Goal: Information Seeking & Learning: Learn about a topic

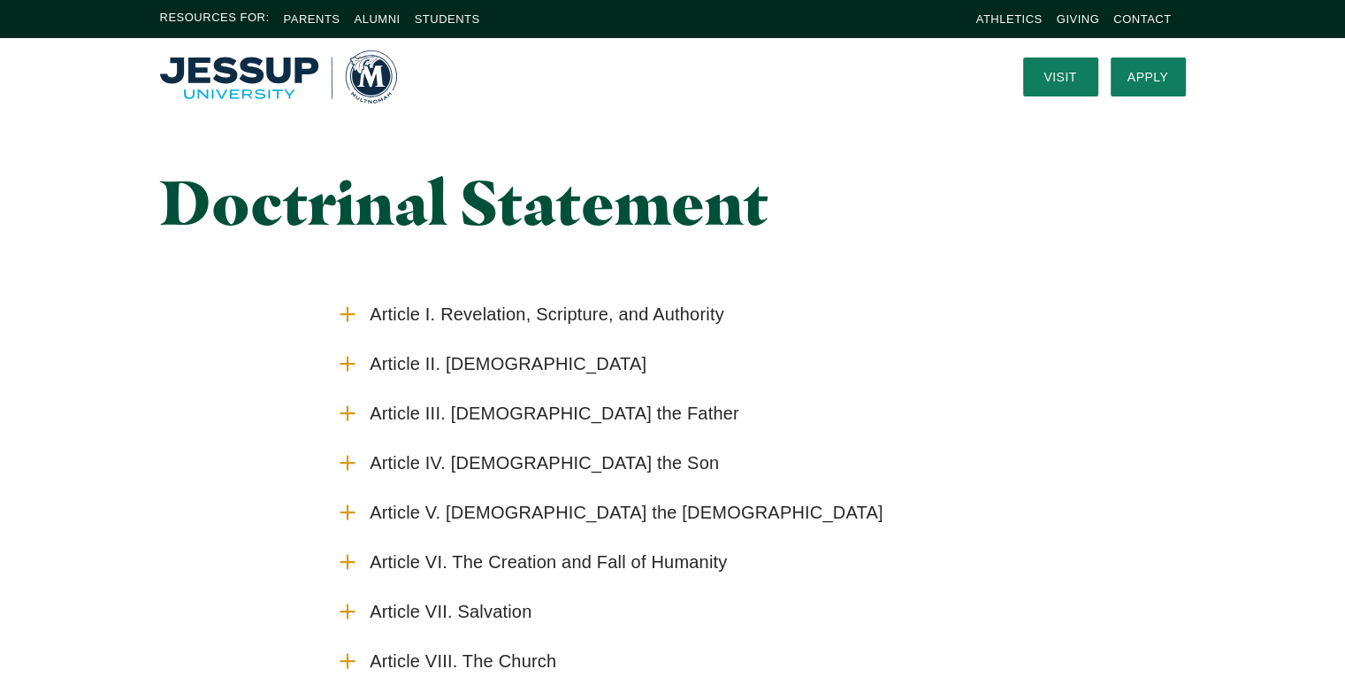
click at [353, 314] on use "Accordion" at bounding box center [346, 313] width 13 height 13
click at [0, 0] on input "Article I. Revelation, Scripture, and Authority" at bounding box center [0, 0] width 0 height 0
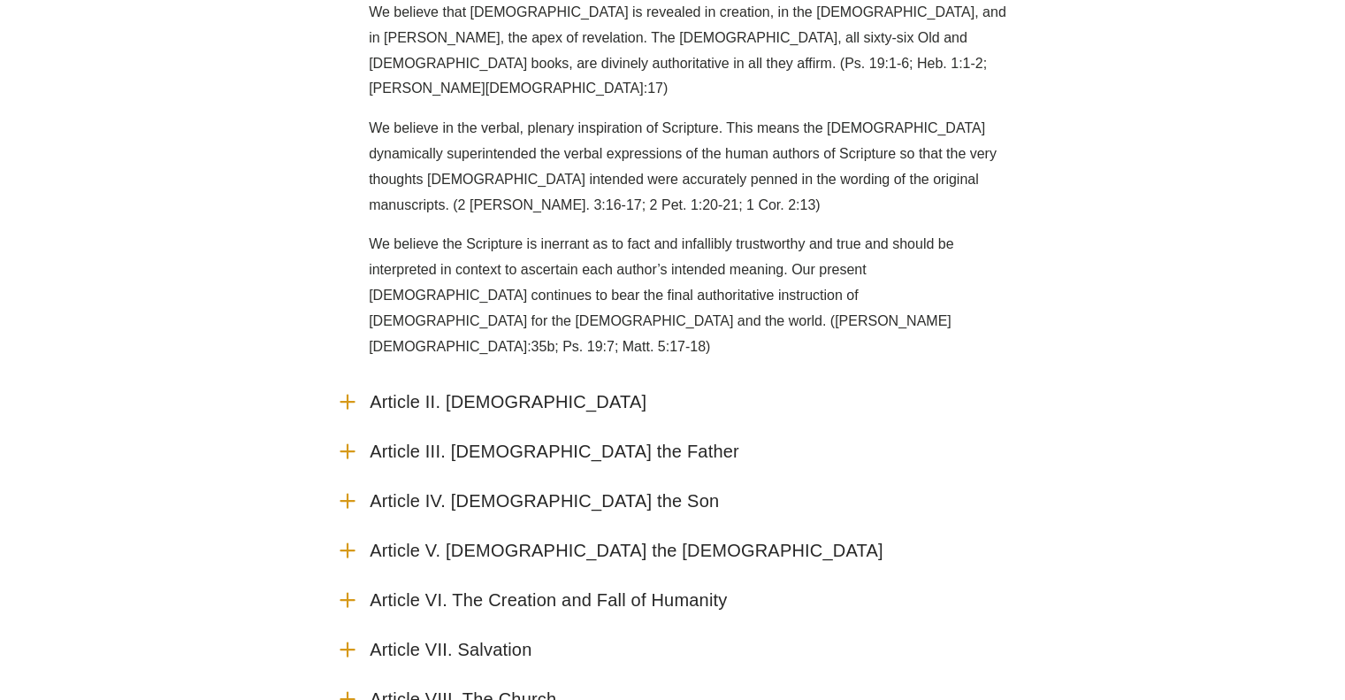
scroll to position [403, 0]
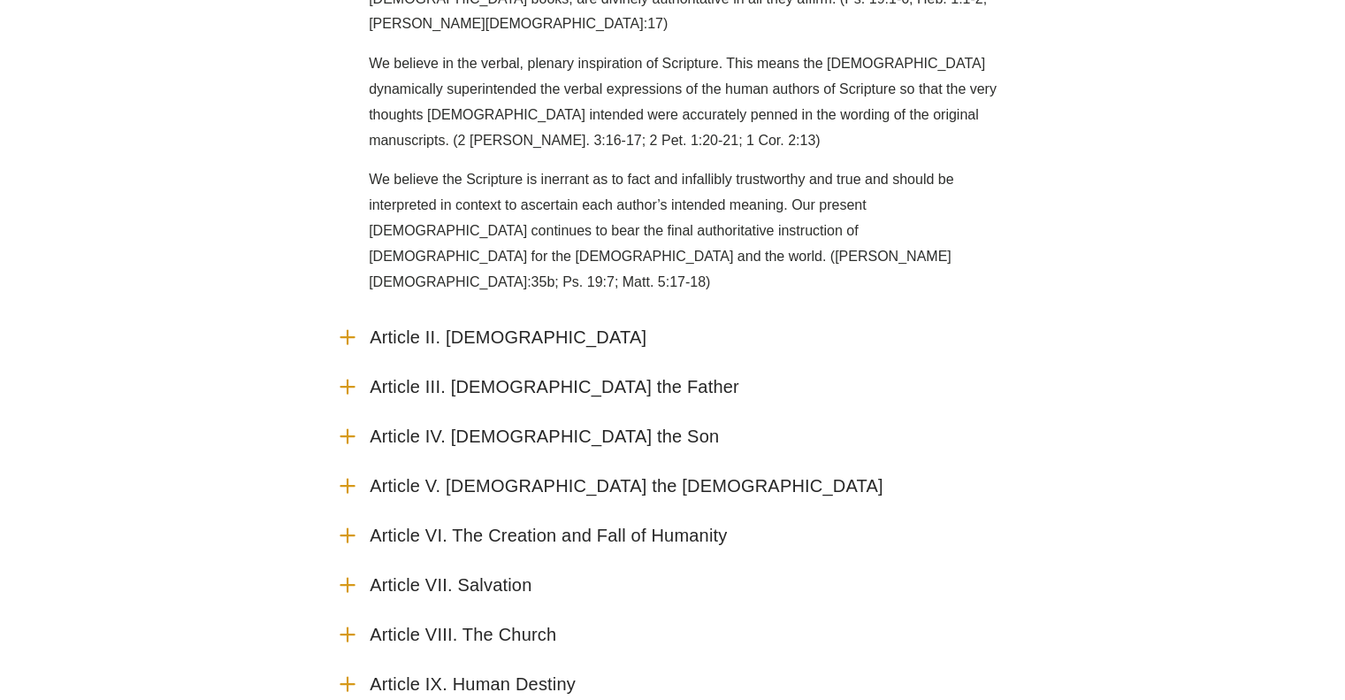
click at [345, 325] on icon "Accordion" at bounding box center [347, 336] width 23 height 23
click at [0, 0] on input "Article II. [DEMOGRAPHIC_DATA]" at bounding box center [0, 0] width 0 height 0
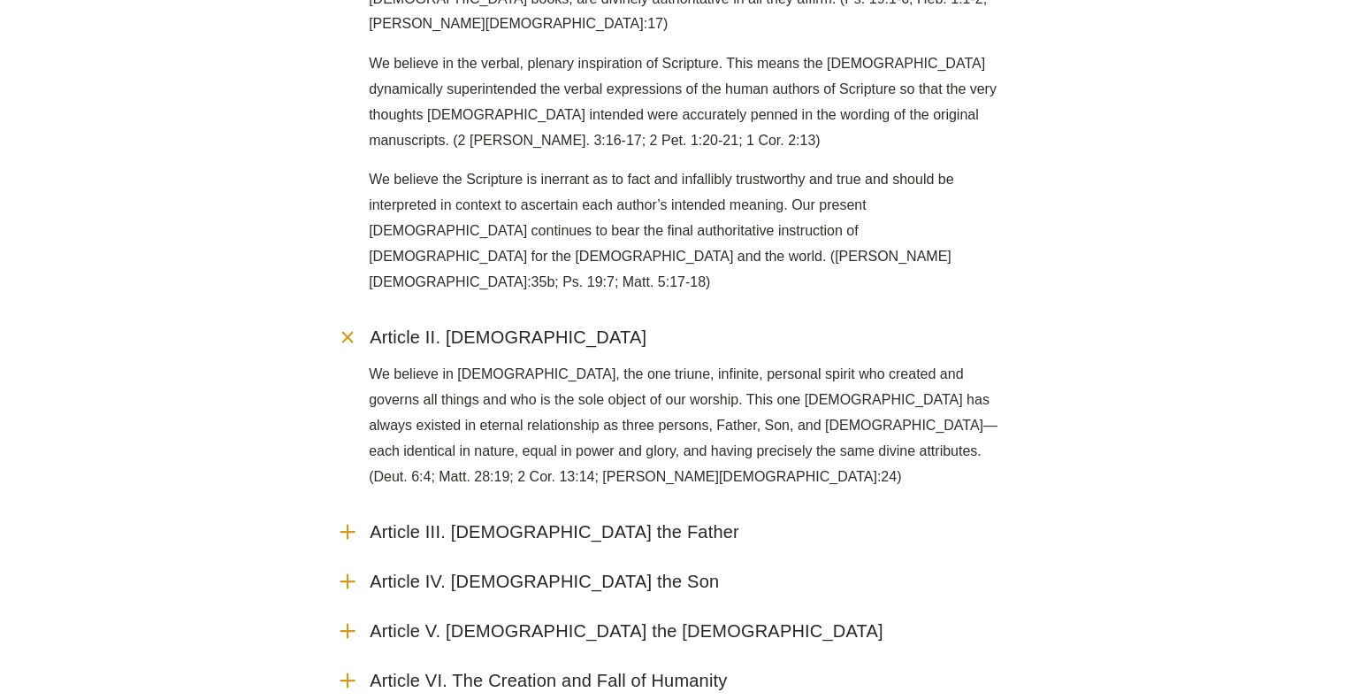
click at [340, 520] on icon "Accordion" at bounding box center [347, 531] width 23 height 23
click at [0, 0] on input "Article III. [DEMOGRAPHIC_DATA] the Father" at bounding box center [0, 0] width 0 height 0
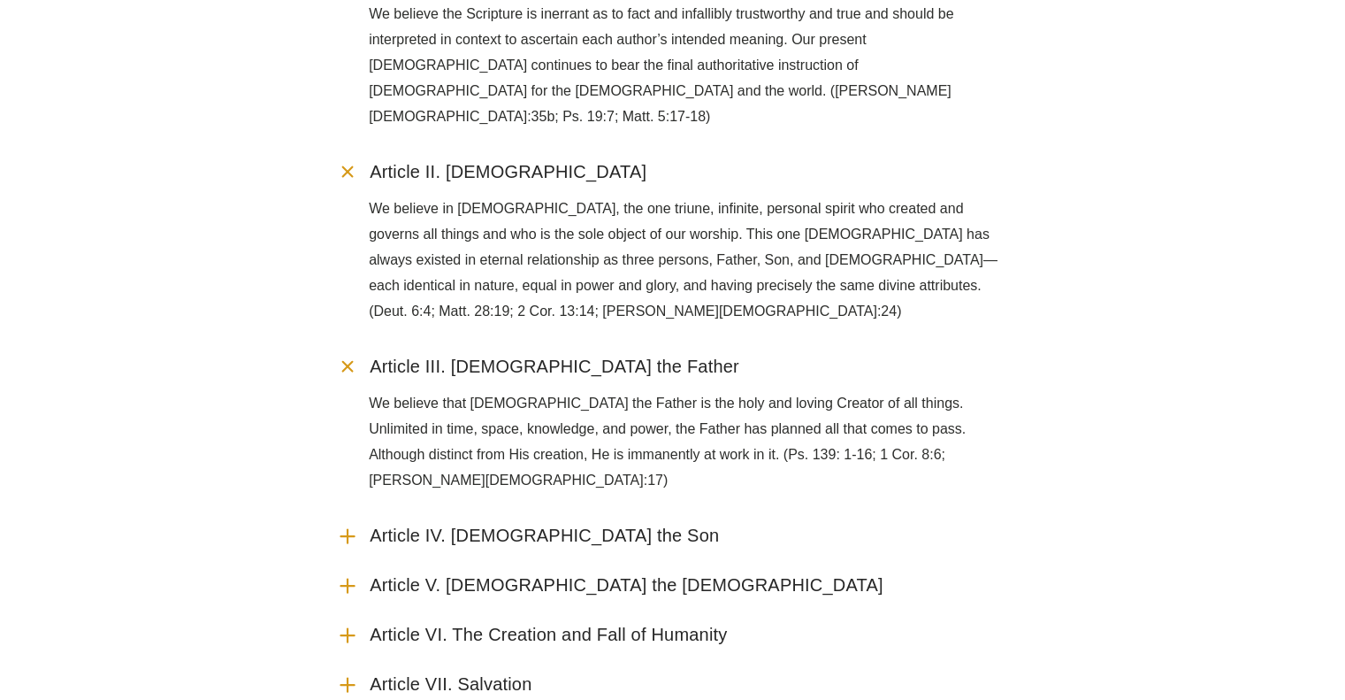
scroll to position [595, 0]
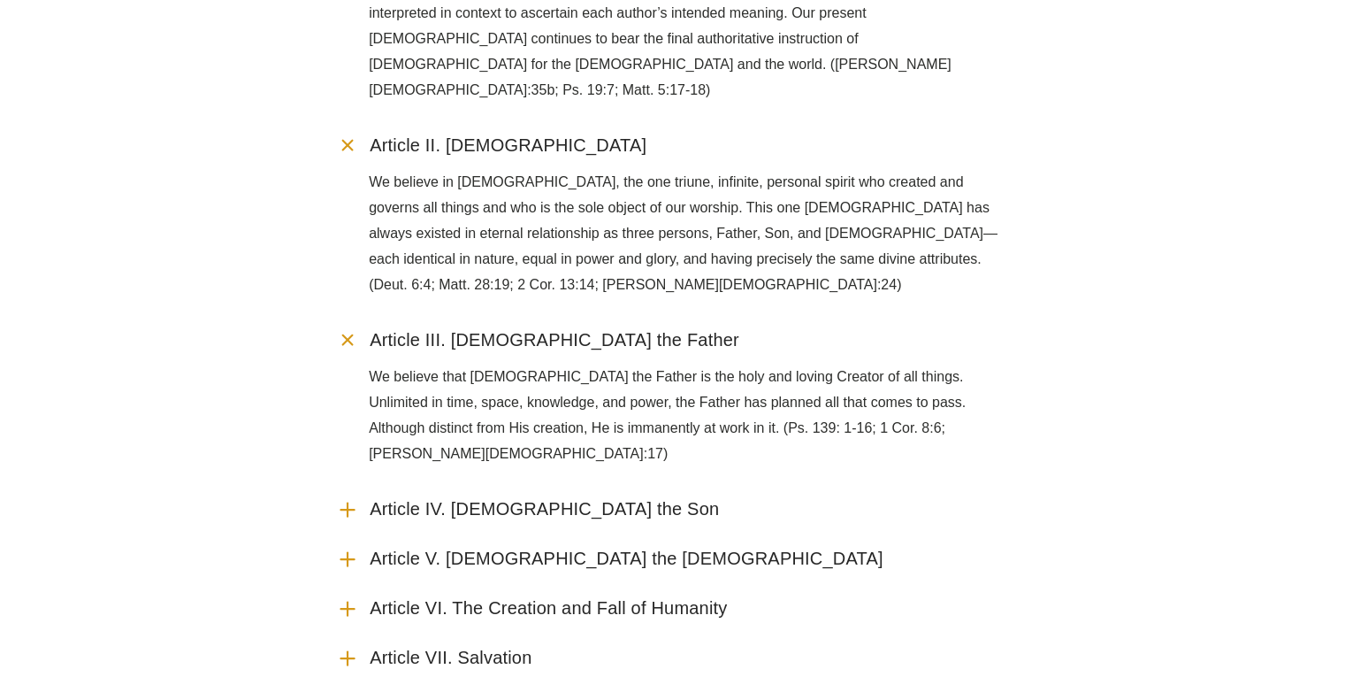
click at [343, 597] on icon "Accordion" at bounding box center [347, 608] width 23 height 23
click at [0, 0] on input "Article VI. The Creation and Fall of Humanity" at bounding box center [0, 0] width 0 height 0
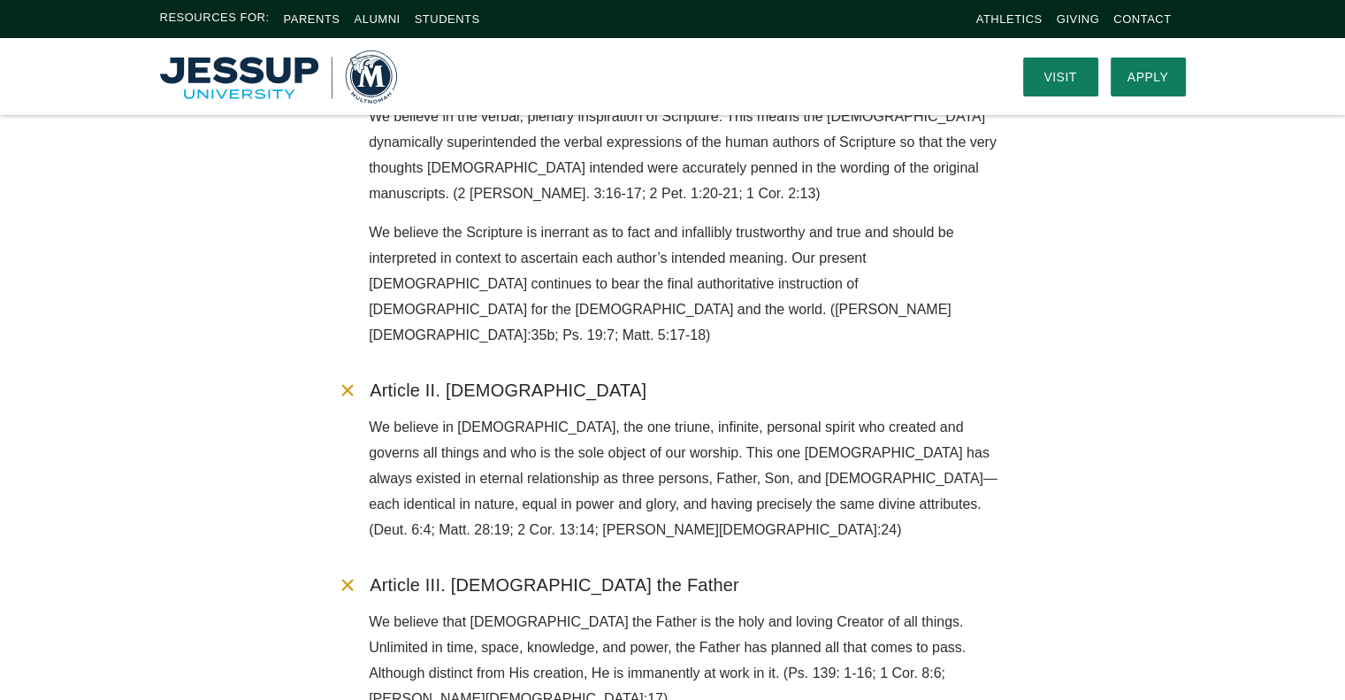
scroll to position [0, 0]
